Goal: Task Accomplishment & Management: Manage account settings

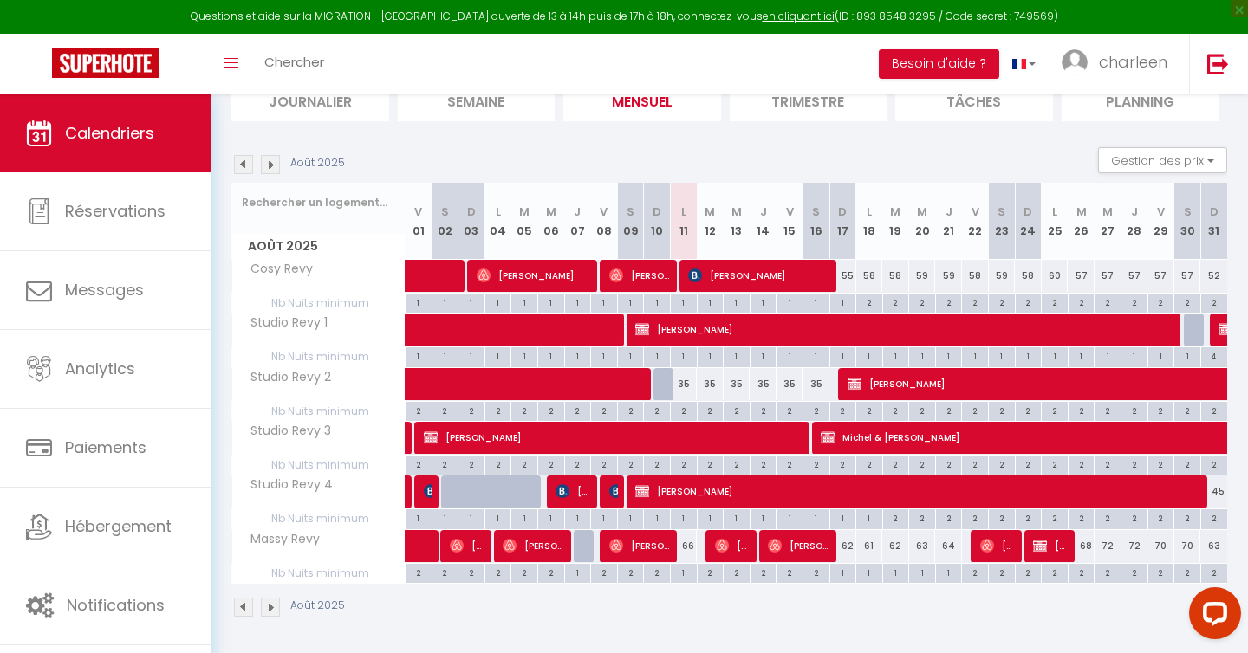
scroll to position [207, 0]
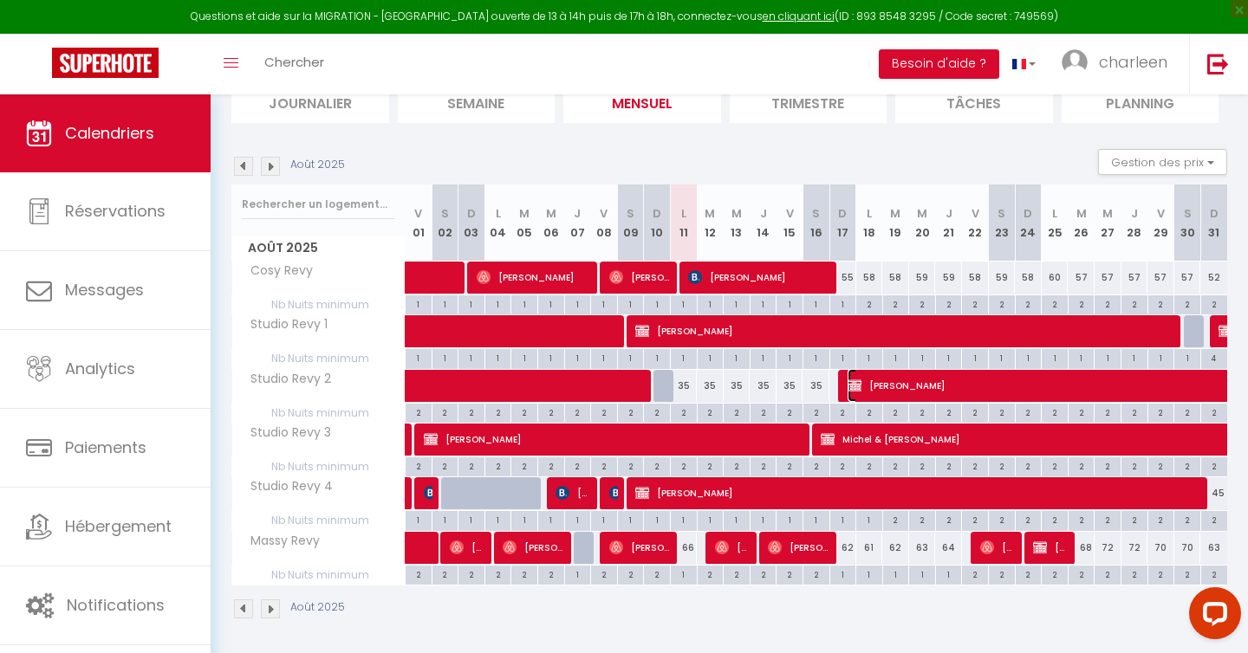
click at [985, 385] on span "[PERSON_NAME]" at bounding box center [1266, 385] width 837 height 33
select select "OK"
select select "KO"
select select "0"
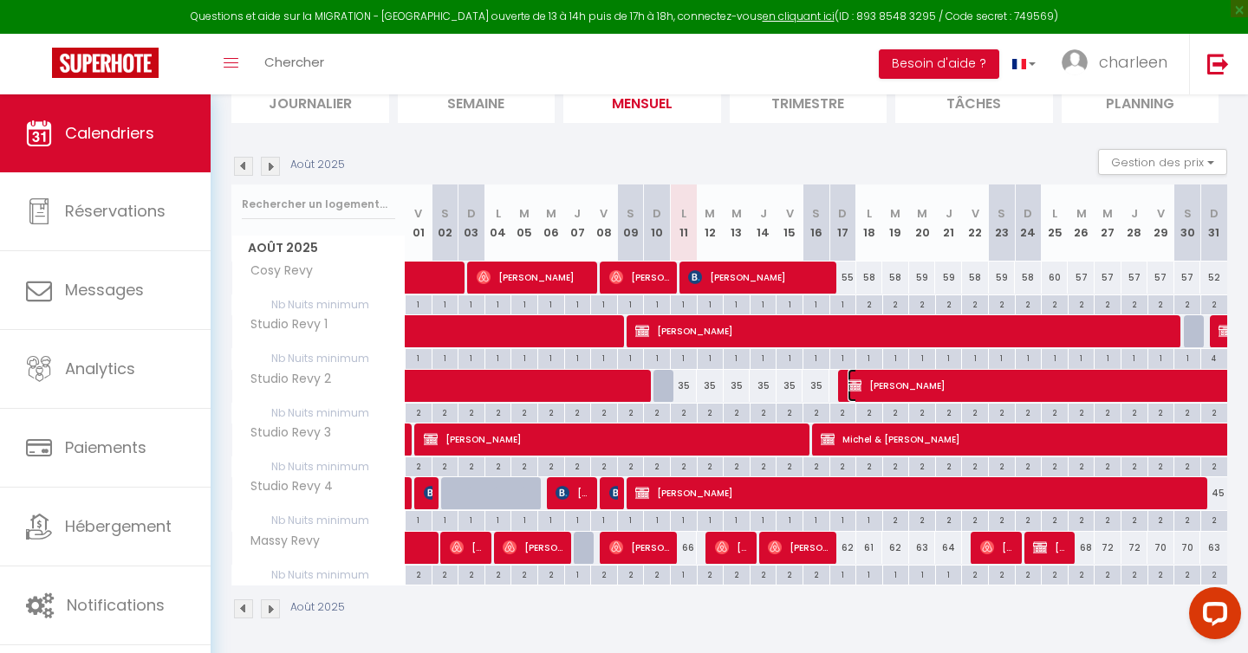
select select "1"
select select
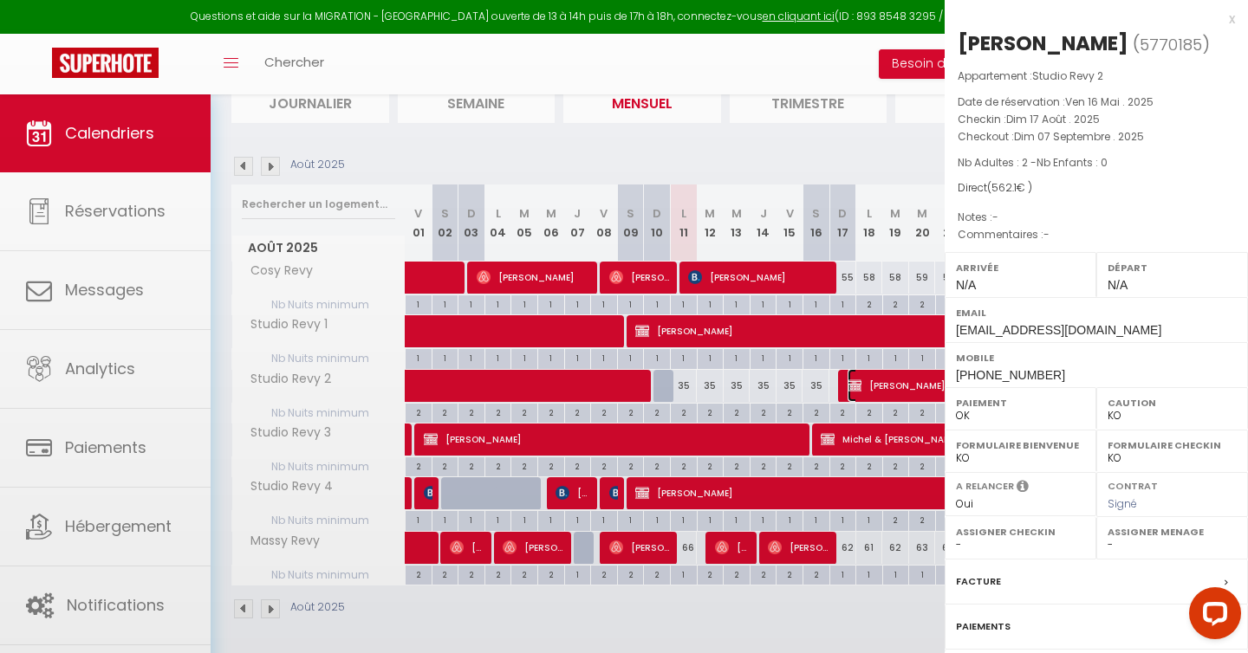
select select "37695"
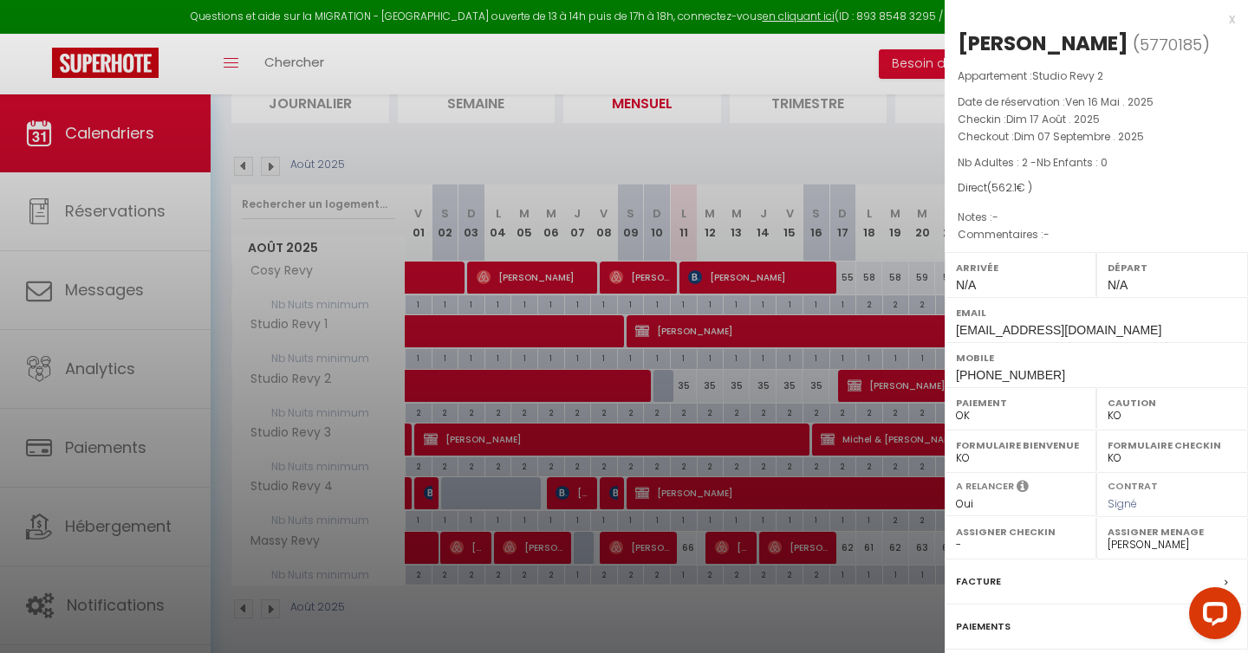
click at [907, 388] on div at bounding box center [624, 326] width 1248 height 653
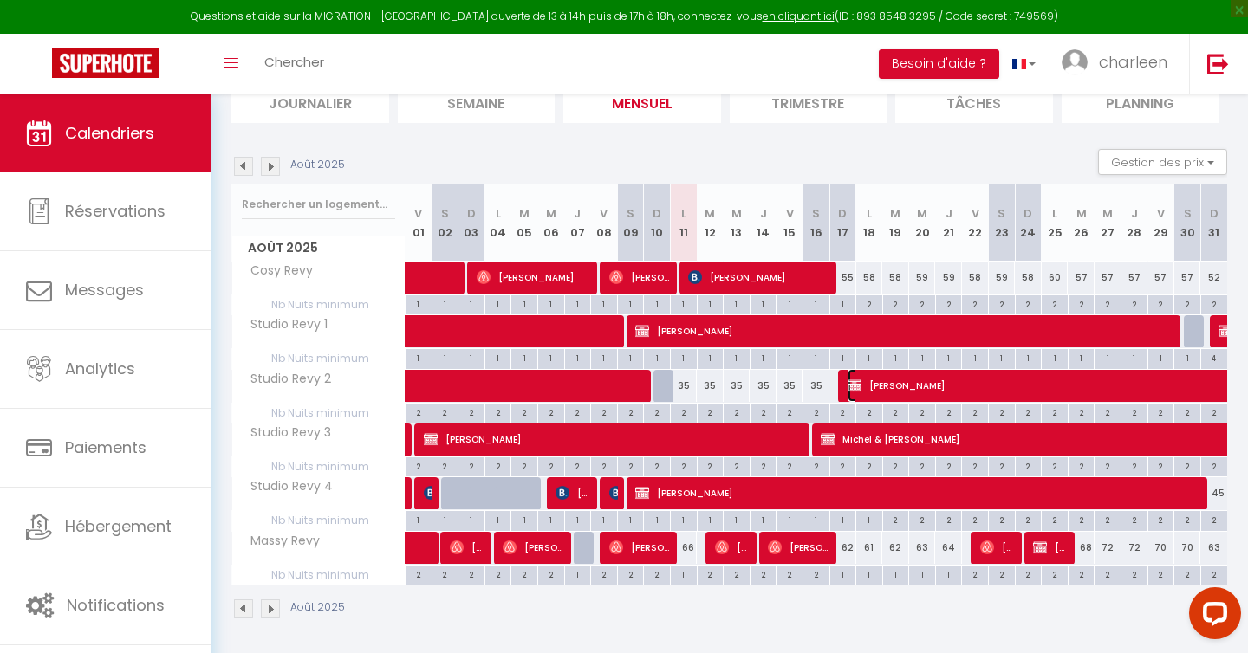
click at [905, 388] on span "[PERSON_NAME]" at bounding box center [1266, 385] width 837 height 33
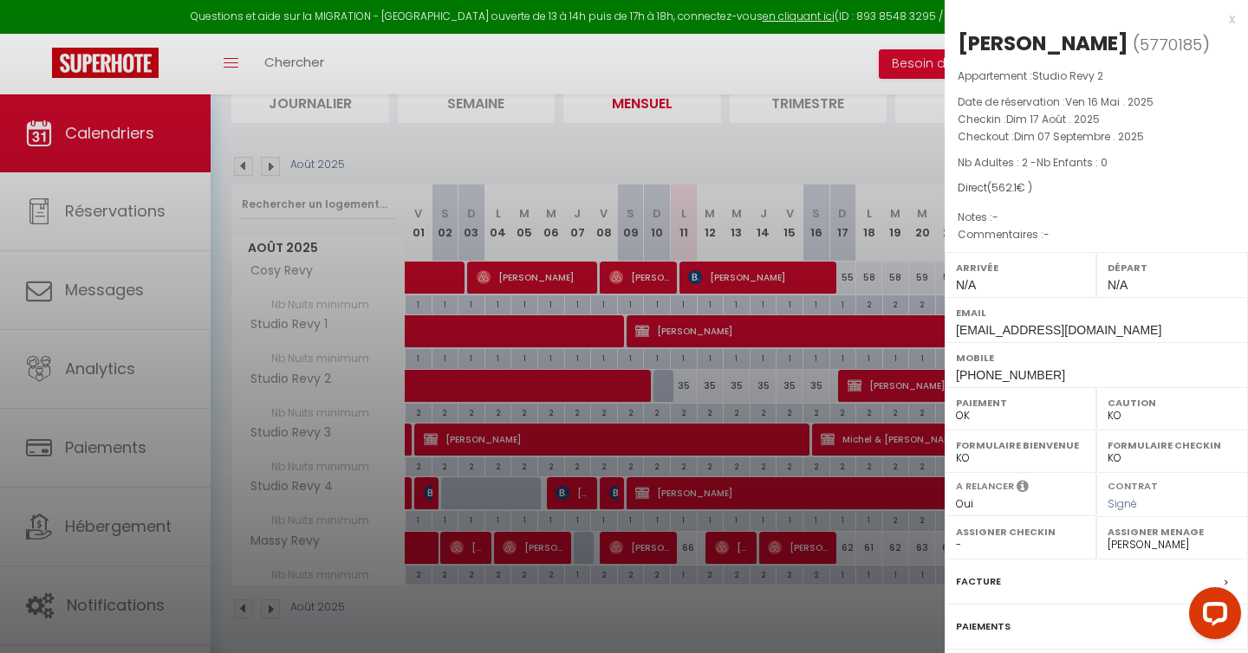
click at [1226, 19] on div "x" at bounding box center [1090, 19] width 290 height 21
